Goal: Find specific page/section

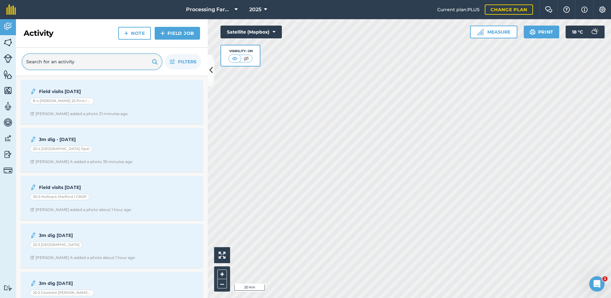
click at [72, 65] on input "text" at bounding box center [91, 61] width 139 height 15
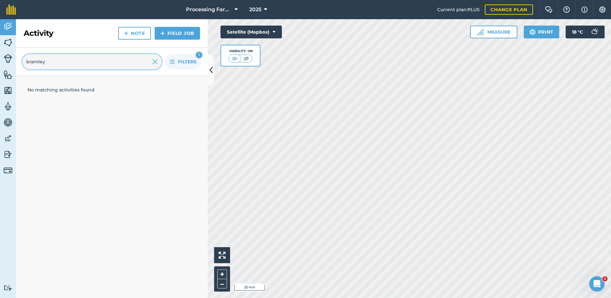
type input "bramley"
click at [9, 43] on img at bounding box center [8, 43] width 9 height 10
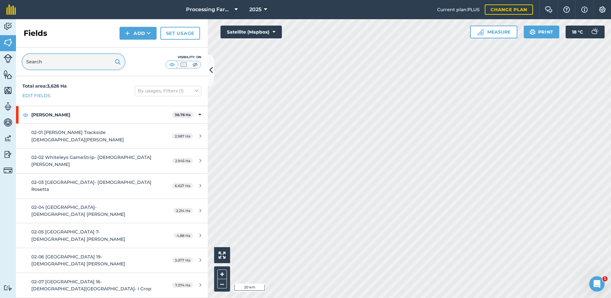
click at [28, 61] on input "text" at bounding box center [73, 61] width 102 height 15
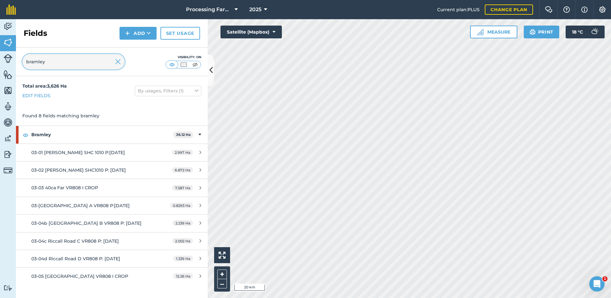
type input "bramley"
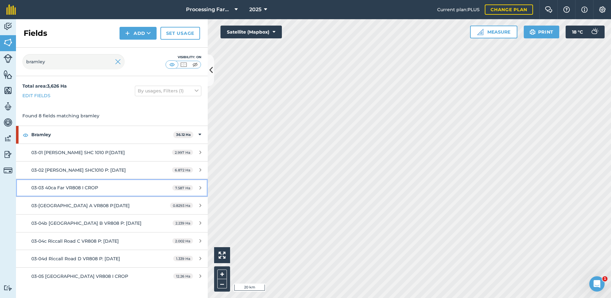
click at [58, 192] on link "03-03 40ca Far VR808 I CROP 7.587 Ha" at bounding box center [112, 187] width 192 height 17
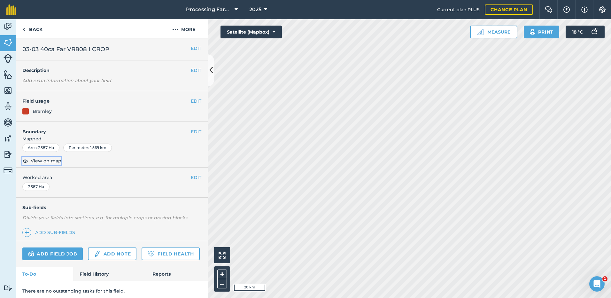
click at [42, 162] on span "View on map" at bounding box center [46, 160] width 31 height 7
click at [28, 30] on link "Back" at bounding box center [32, 28] width 33 height 19
